Goal: Navigation & Orientation: Find specific page/section

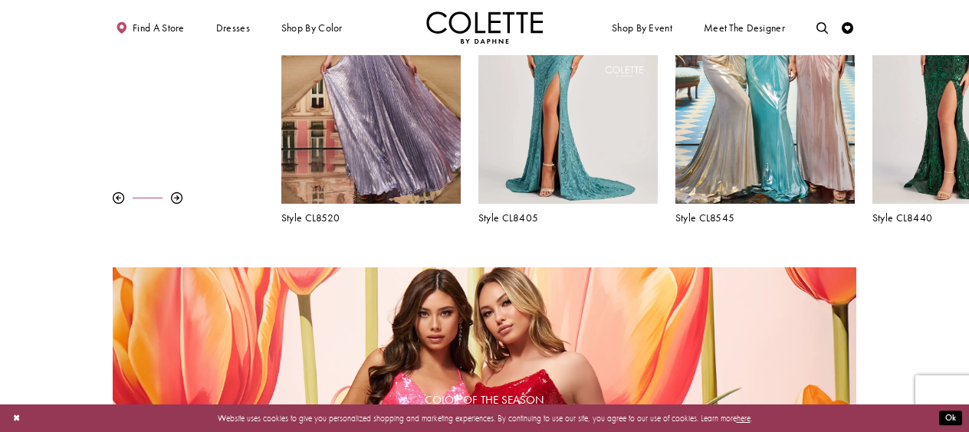
scroll to position [525, 0]
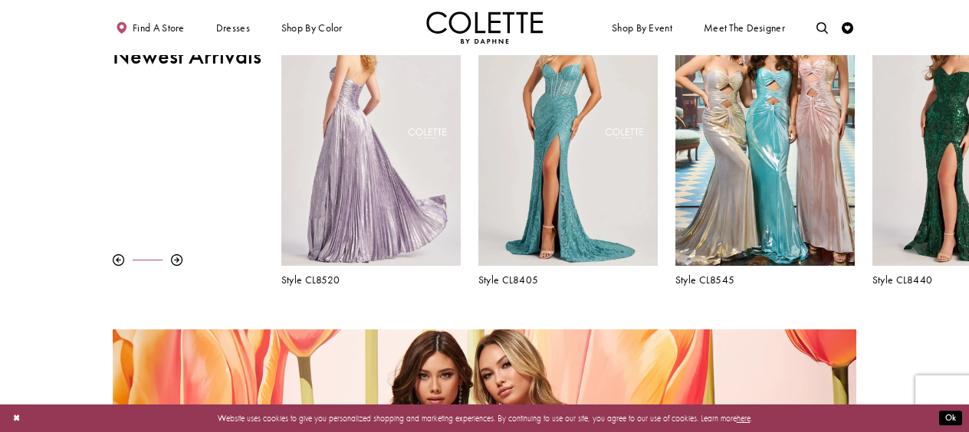
click at [379, 153] on div "Visit Colette by Daphne Style No. CL8520 Page" at bounding box center [370, 135] width 179 height 261
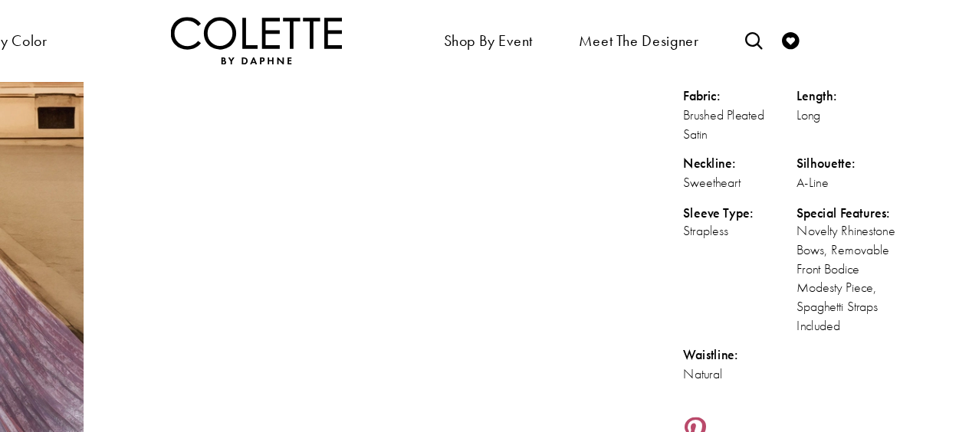
scroll to position [186, 0]
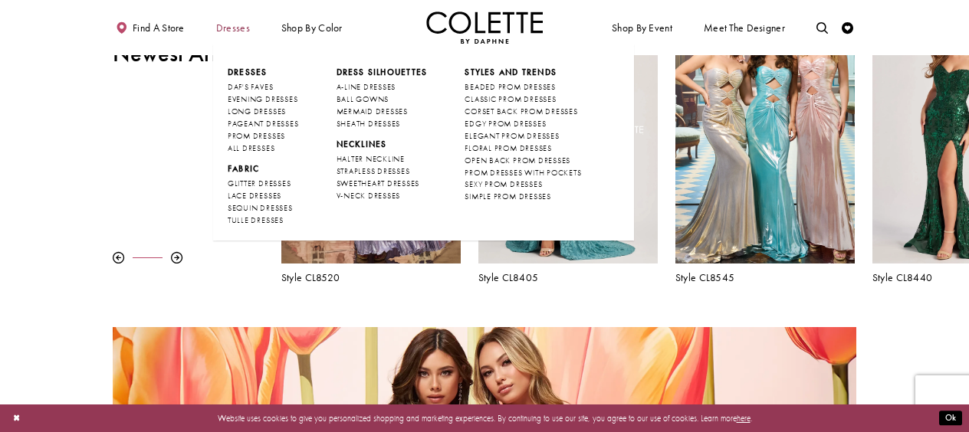
scroll to position [510, 0]
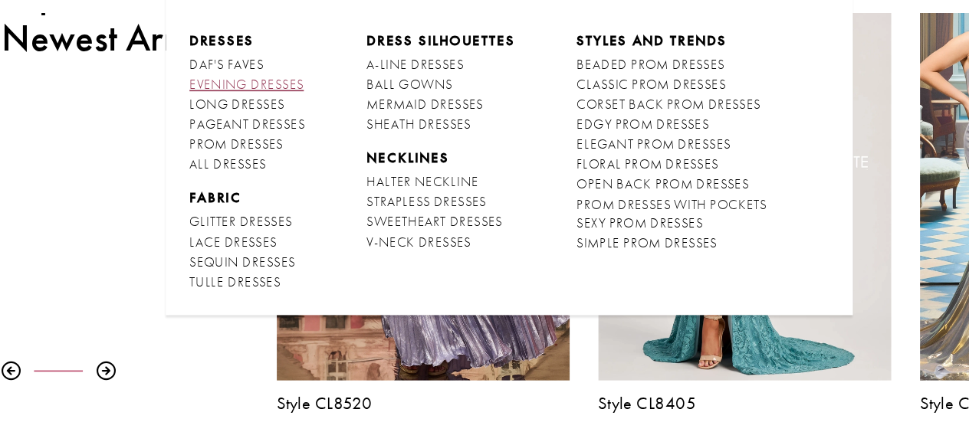
click at [290, 103] on span "EVENING DRESSES" at bounding box center [263, 99] width 70 height 10
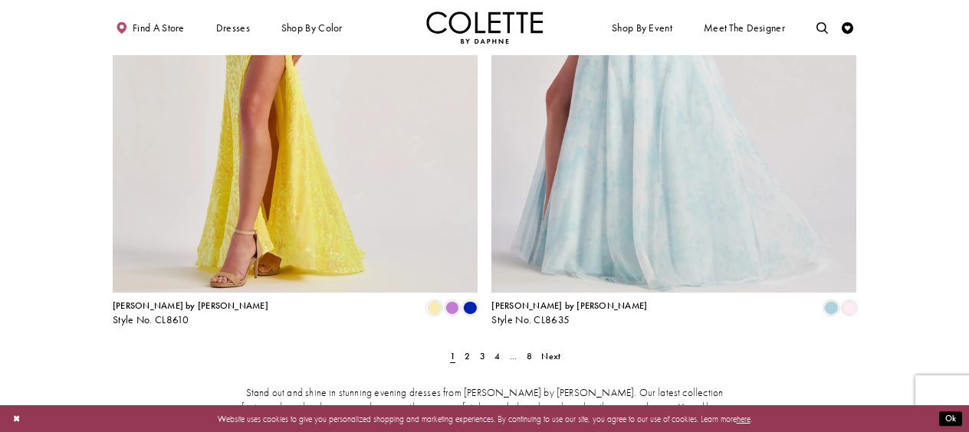
scroll to position [2123, 0]
